Goal: Task Accomplishment & Management: Manage account settings

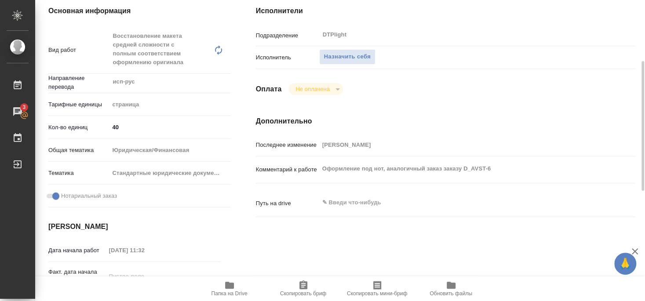
scroll to position [190, 0]
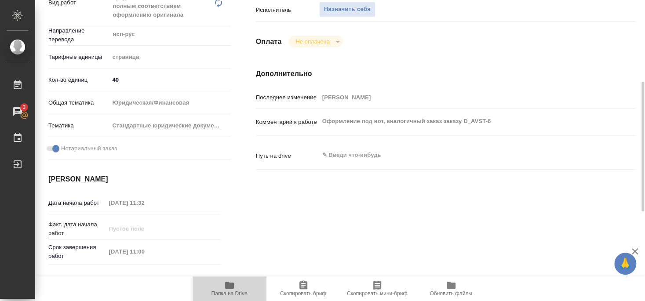
click at [232, 292] on span "Папка на Drive" at bounding box center [230, 294] width 36 height 6
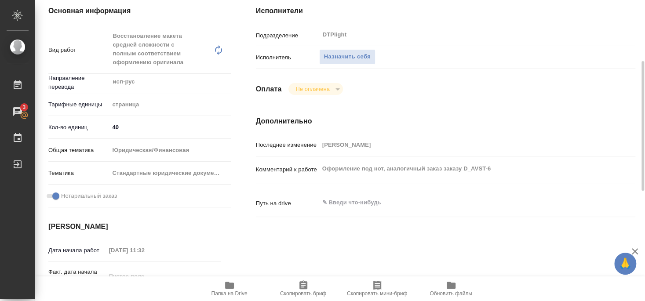
scroll to position [48, 0]
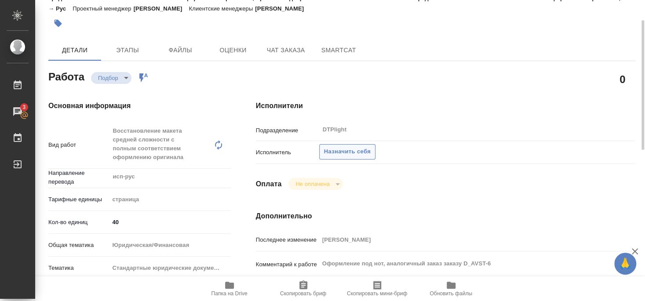
click at [355, 147] on span "Назначить себя" at bounding box center [347, 152] width 47 height 10
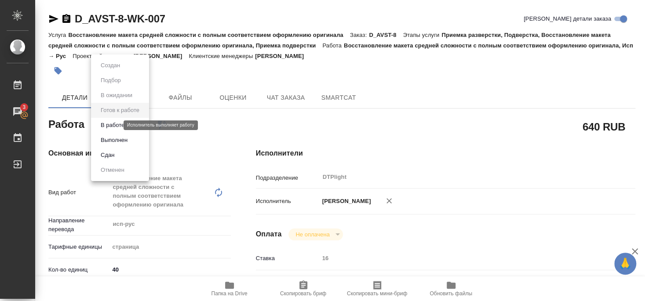
click at [113, 125] on button "В работе" at bounding box center [112, 126] width 29 height 10
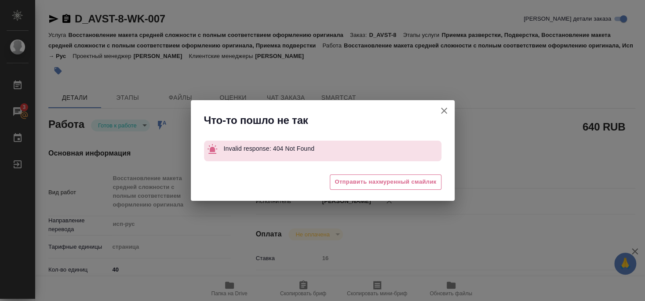
type textarea "x"
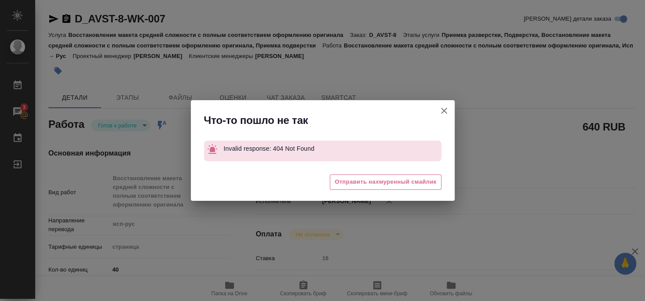
type textarea "x"
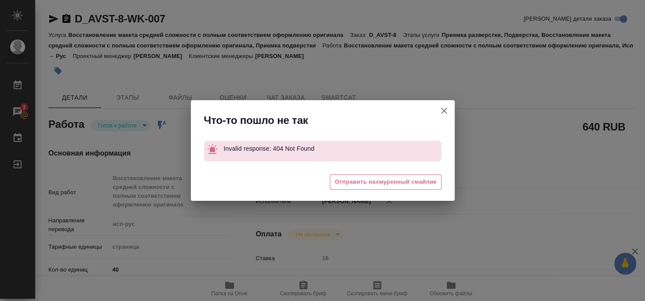
type textarea "x"
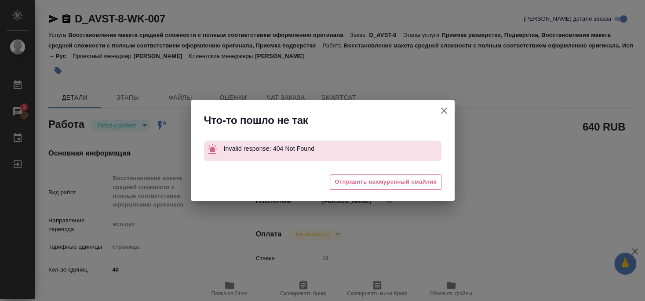
click at [445, 108] on icon "button" at bounding box center [444, 111] width 11 height 11
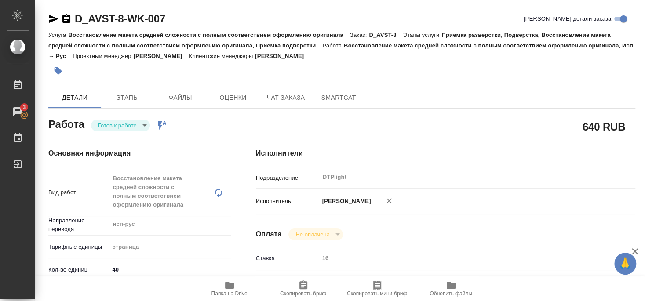
type textarea "x"
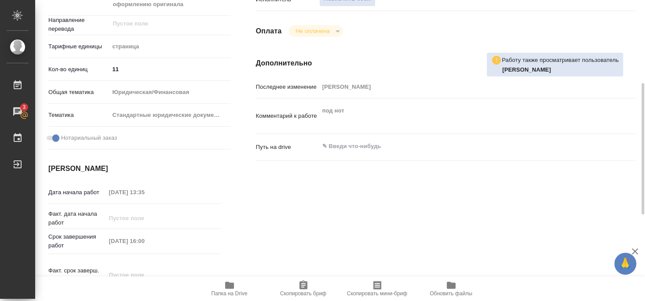
scroll to position [95, 0]
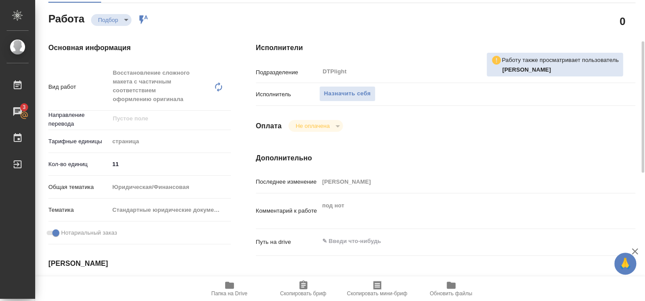
click at [232, 290] on icon "button" at bounding box center [229, 285] width 11 height 11
